Goal: Task Accomplishment & Management: Use online tool/utility

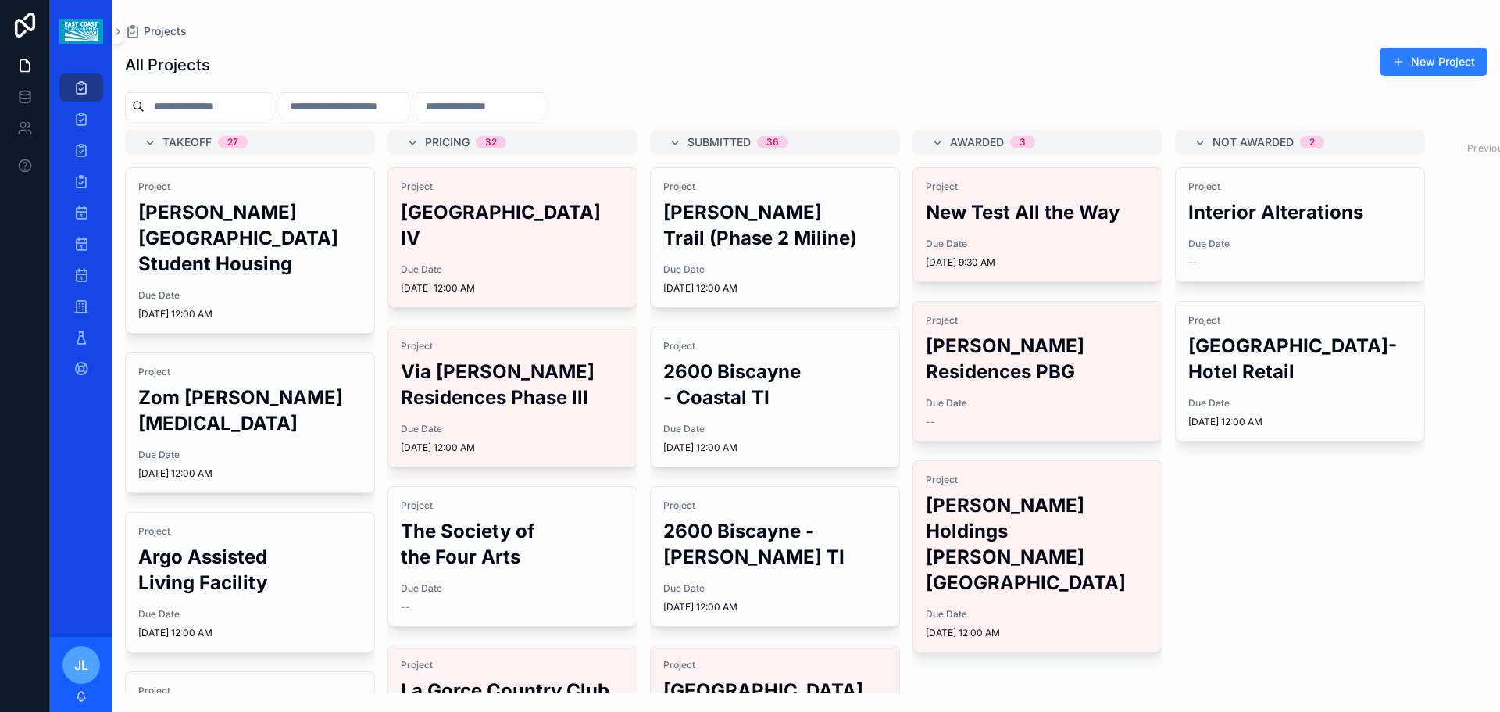
click at [238, 222] on h2 "[PERSON_NAME][GEOGRAPHIC_DATA] Student Housing" at bounding box center [249, 237] width 223 height 77
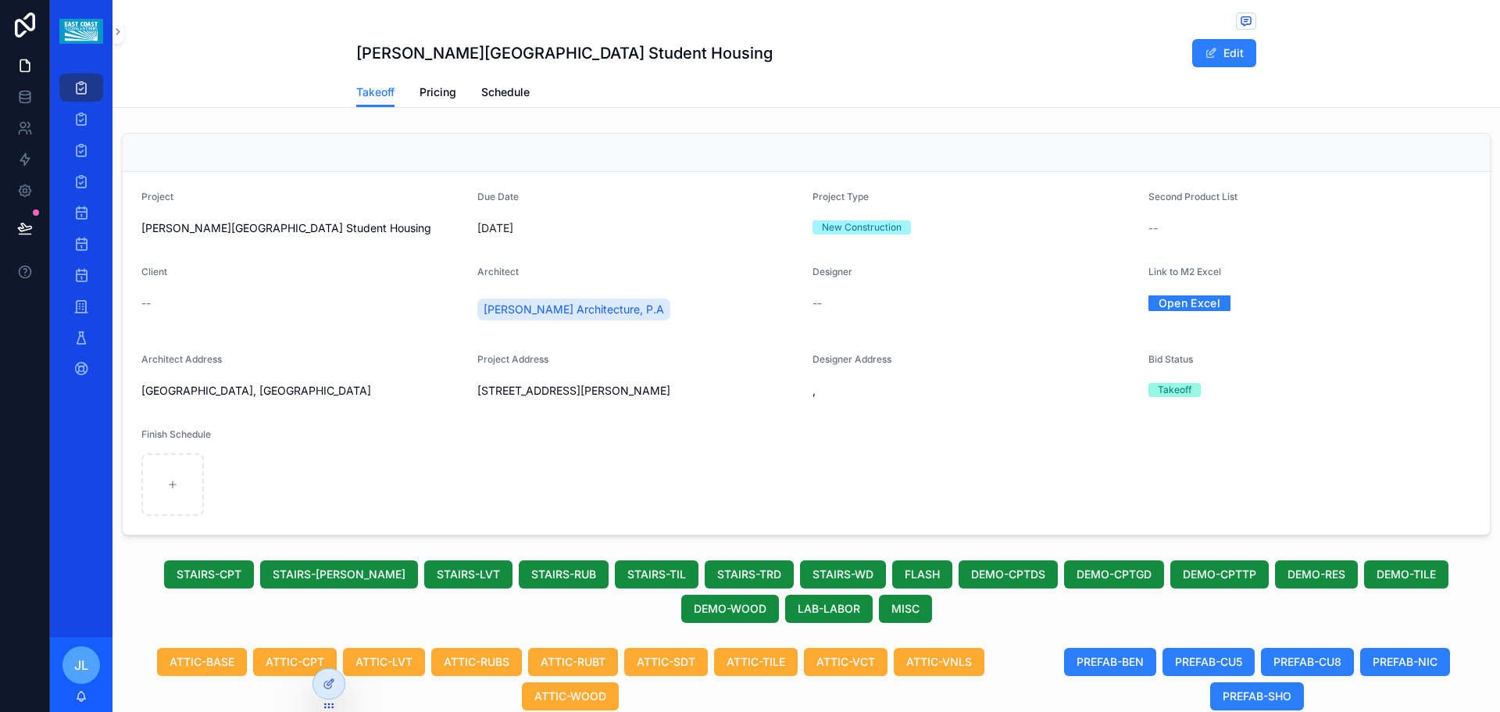
click at [1221, 58] on button "Edit" at bounding box center [1224, 53] width 64 height 28
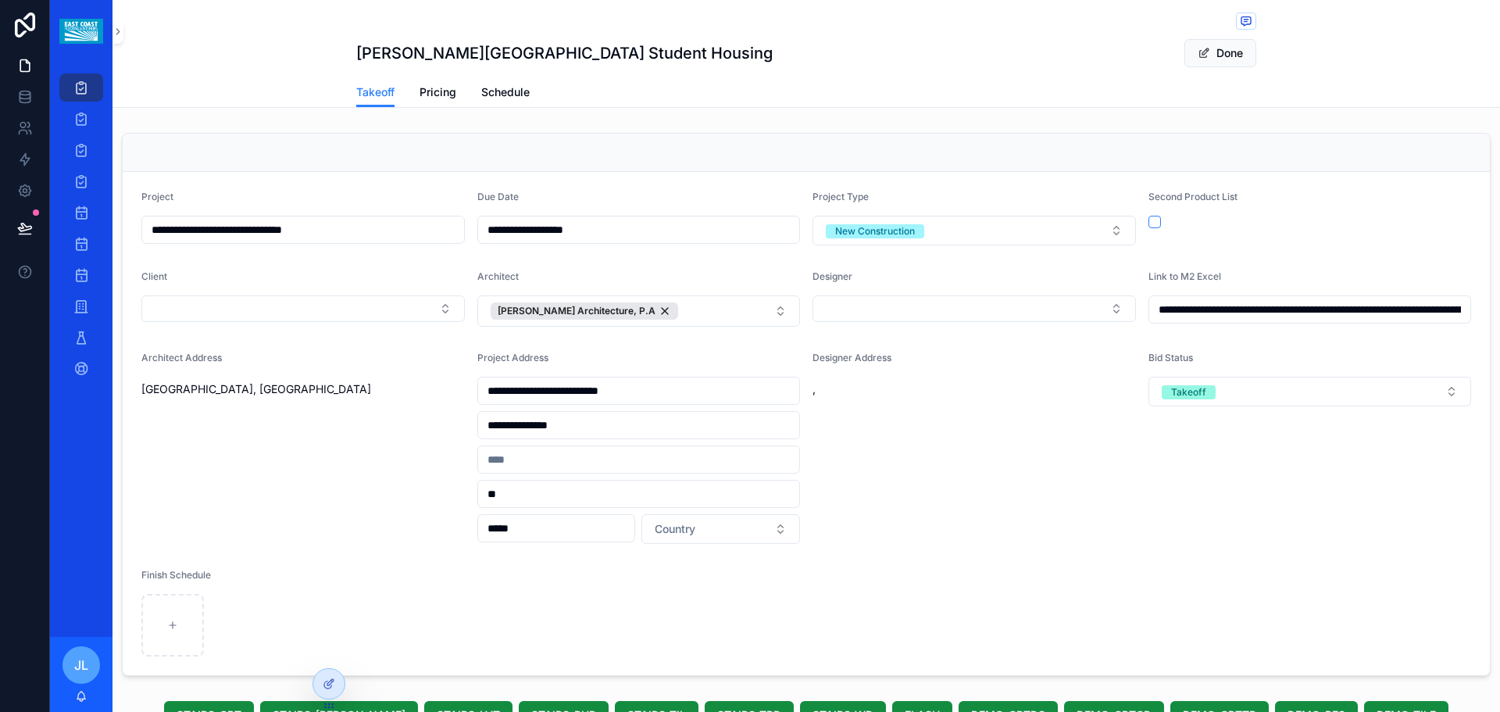
click at [1226, 57] on button "Done" at bounding box center [1221, 53] width 72 height 28
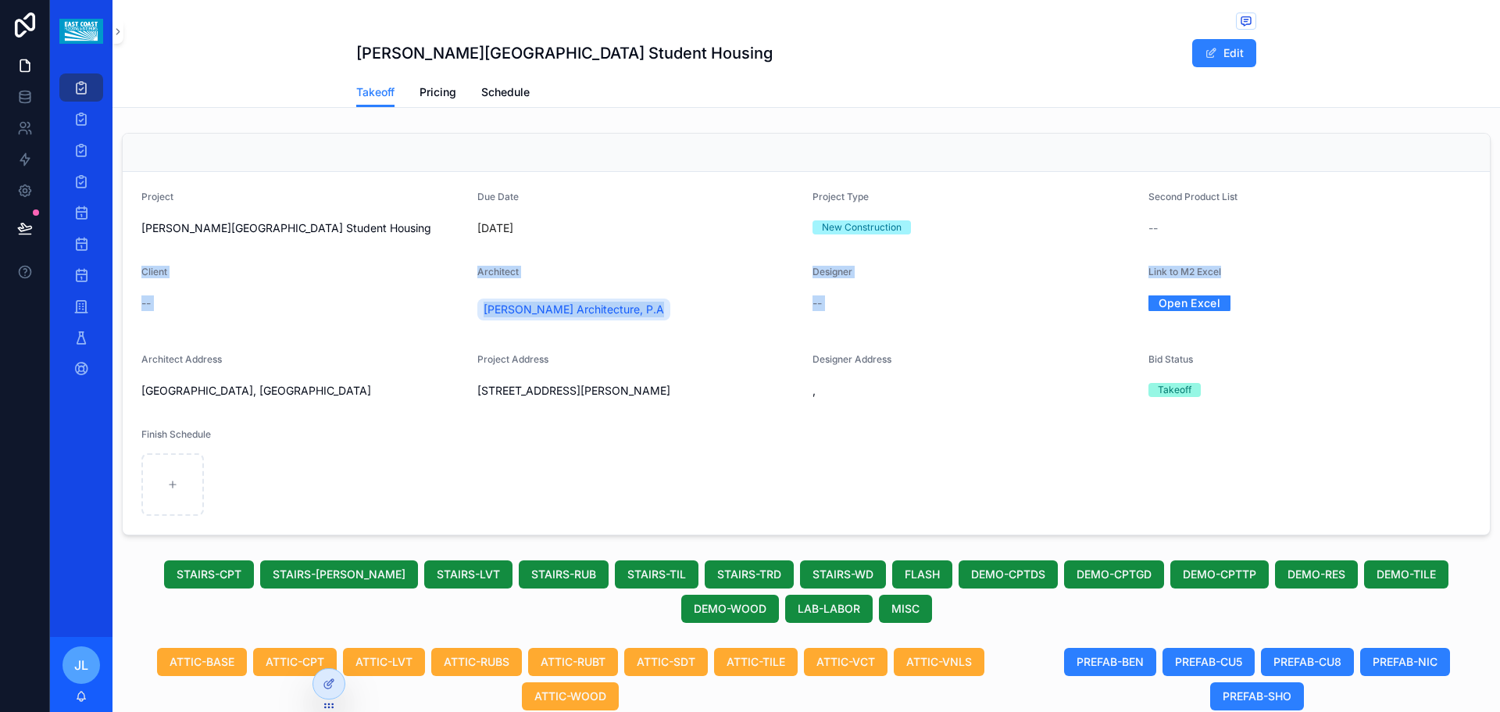
drag, startPoint x: 1353, startPoint y: 248, endPoint x: 1366, endPoint y: 287, distance: 41.0
click at [1366, 287] on form "Project [PERSON_NAME][GEOGRAPHIC_DATA] Student Housing Due Date [DATE] Project …" at bounding box center [806, 353] width 1367 height 363
click at [1379, 77] on div "[PERSON_NAME] University Student Housing Edit Takeoff Takeoff Pricing Schedule" at bounding box center [807, 54] width 1388 height 108
click at [1193, 305] on link "Open Excel" at bounding box center [1190, 303] width 83 height 24
